Goal: Task Accomplishment & Management: Manage account settings

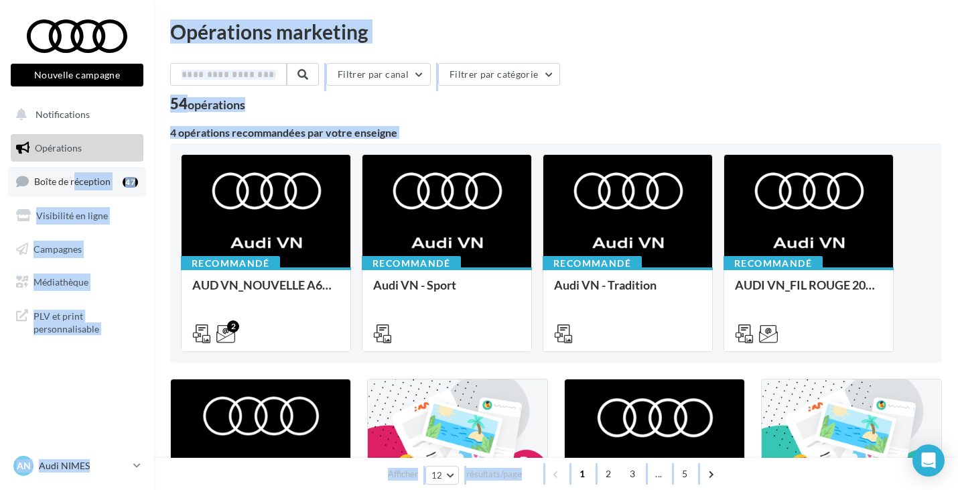
click at [75, 183] on span "Boîte de réception" at bounding box center [72, 180] width 76 height 11
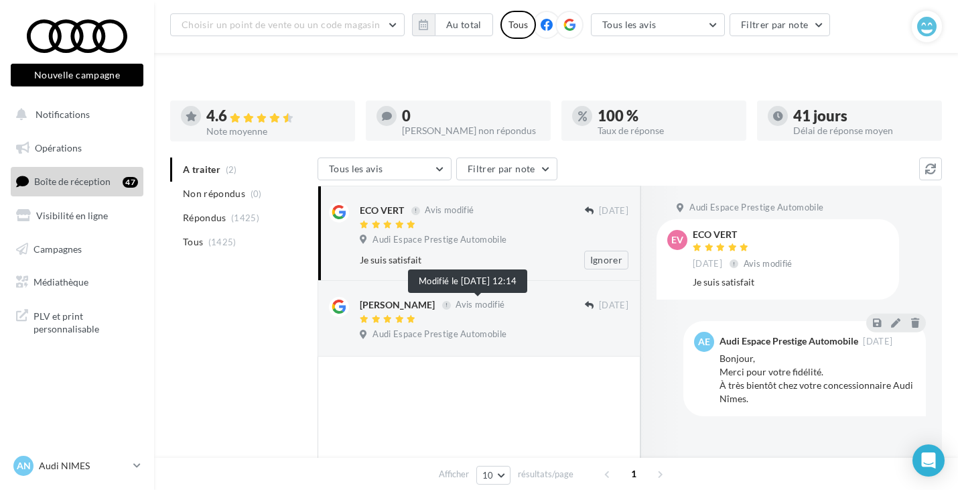
scroll to position [125, 0]
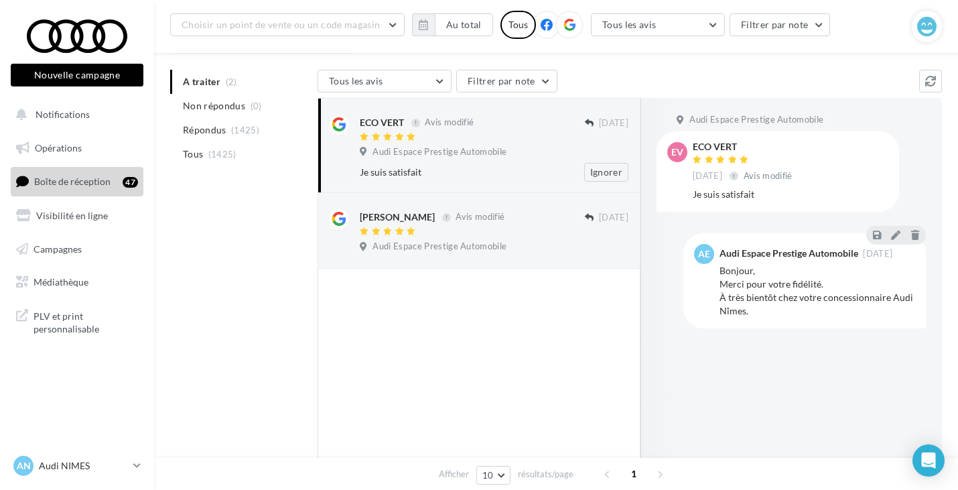
click at [492, 227] on div "[PERSON_NAME] Avis modifié" at bounding box center [472, 223] width 225 height 28
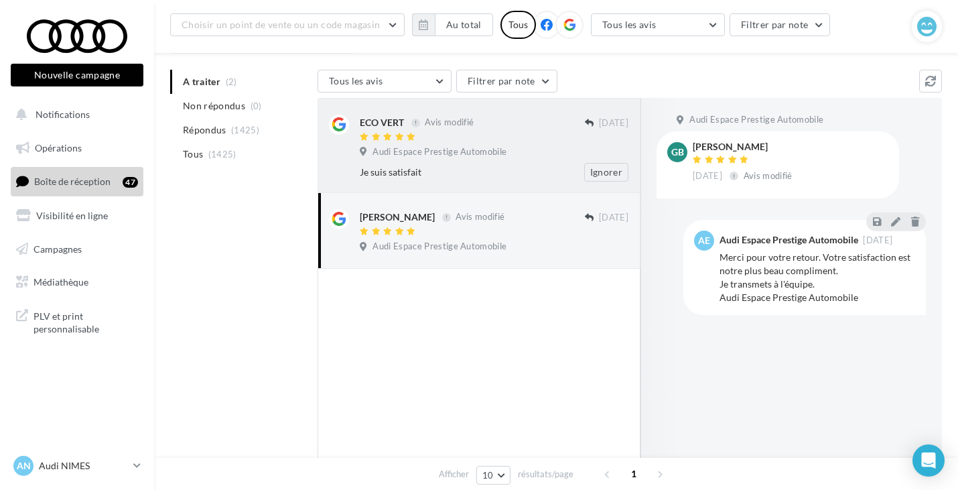
click at [541, 145] on div "ECO VERT Avis modifié [DATE] Audi Espace Prestige Automobile Je suis satisfait …" at bounding box center [494, 148] width 269 height 67
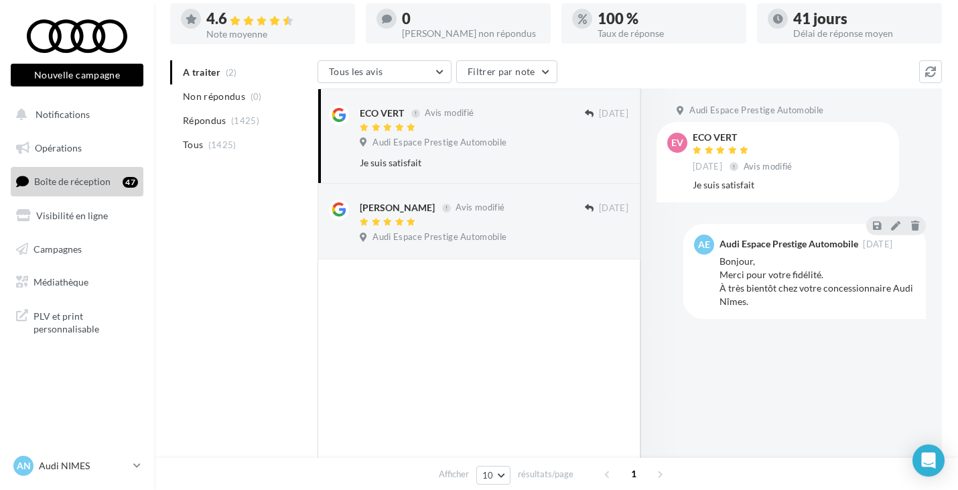
scroll to position [0, 0]
